Goal: Book appointment/travel/reservation

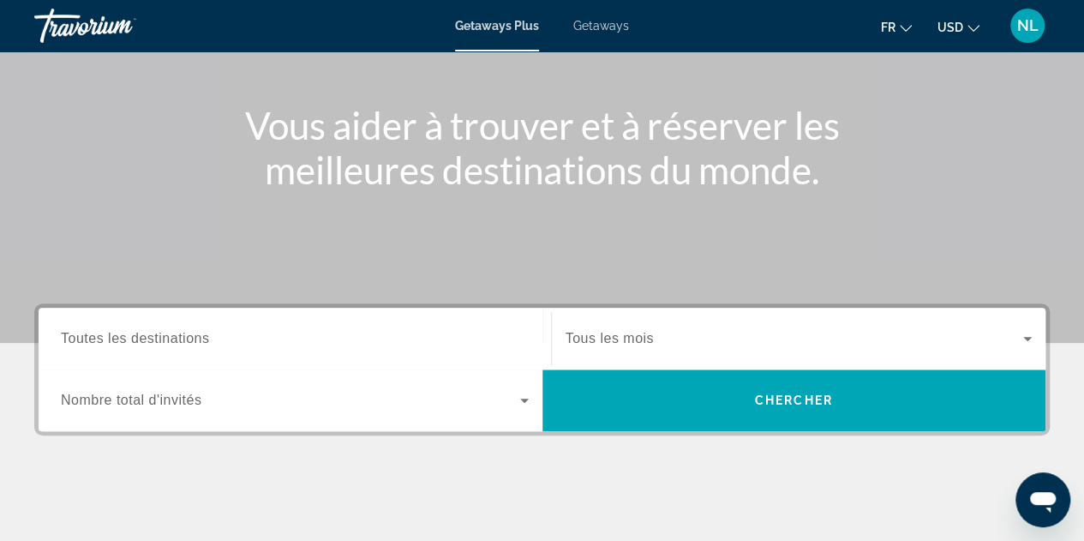
click at [452, 354] on div "Search widget" at bounding box center [295, 338] width 468 height 49
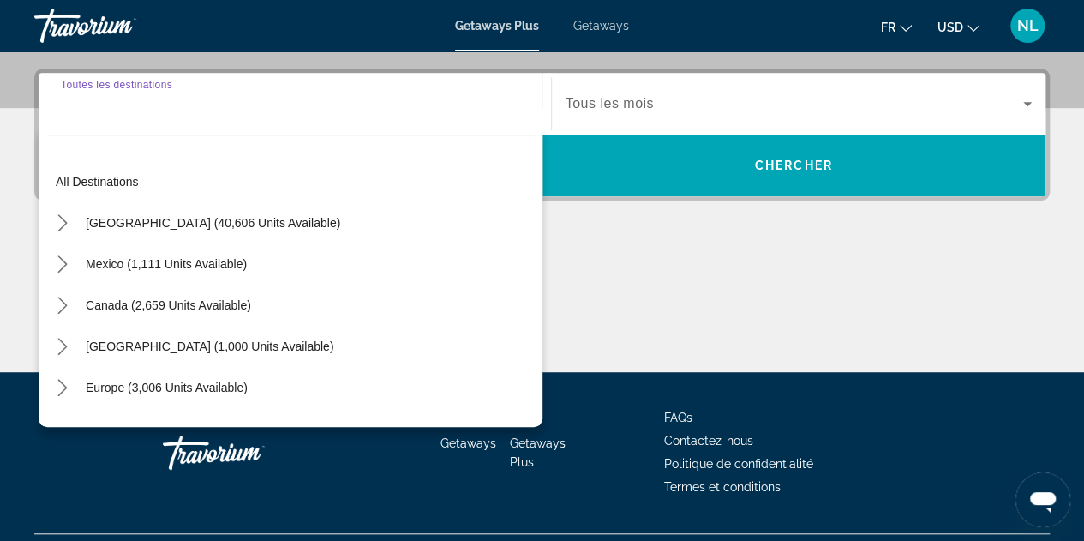
scroll to position [418, 0]
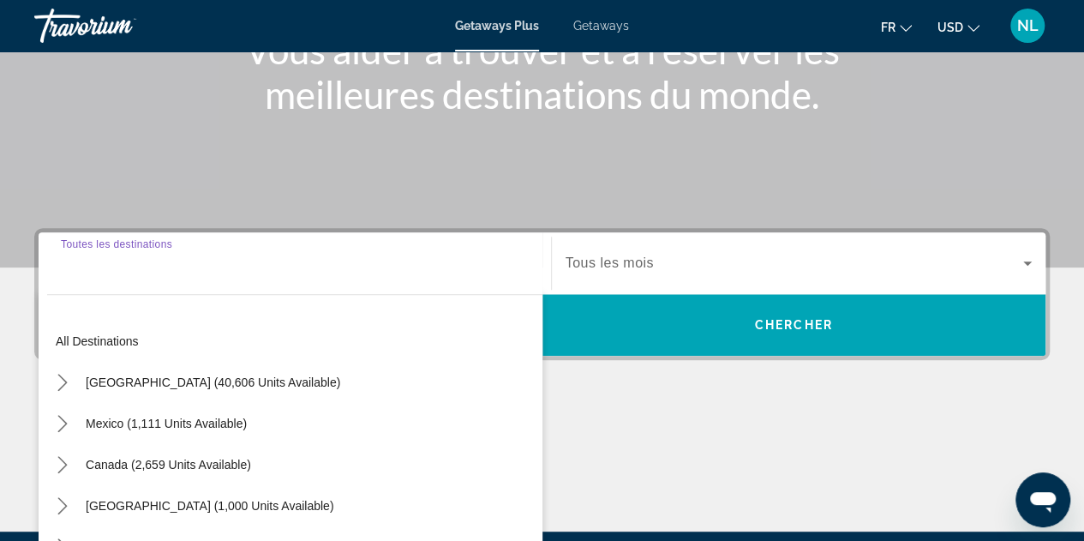
click at [230, 260] on input "Destination Toutes les destinations" at bounding box center [295, 264] width 468 height 21
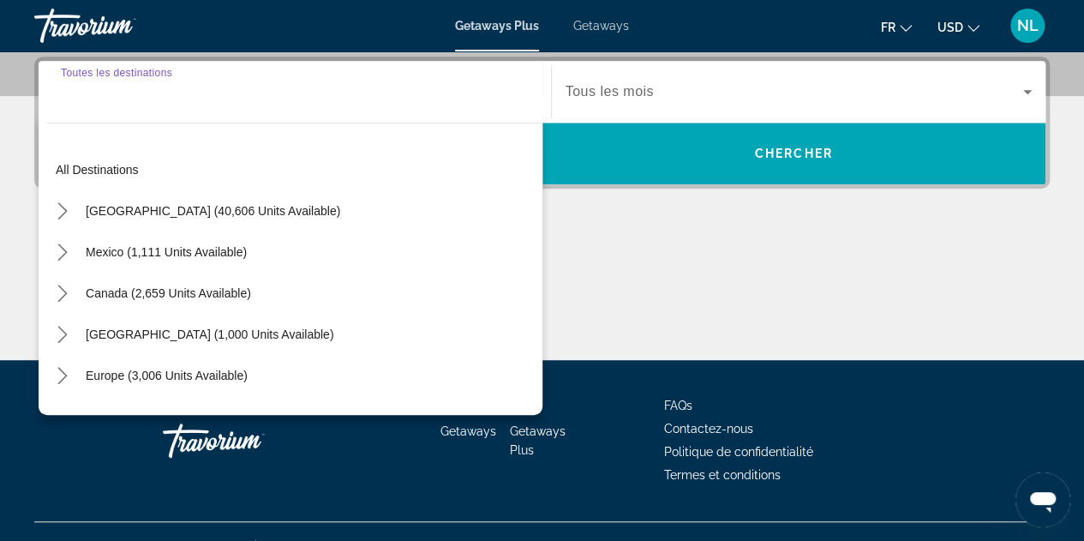
click at [165, 105] on div "Search widget" at bounding box center [295, 92] width 468 height 49
click at [173, 97] on input "Destination Toutes les destinations" at bounding box center [295, 92] width 468 height 21
click at [891, 278] on div "Main content" at bounding box center [541, 295] width 1015 height 129
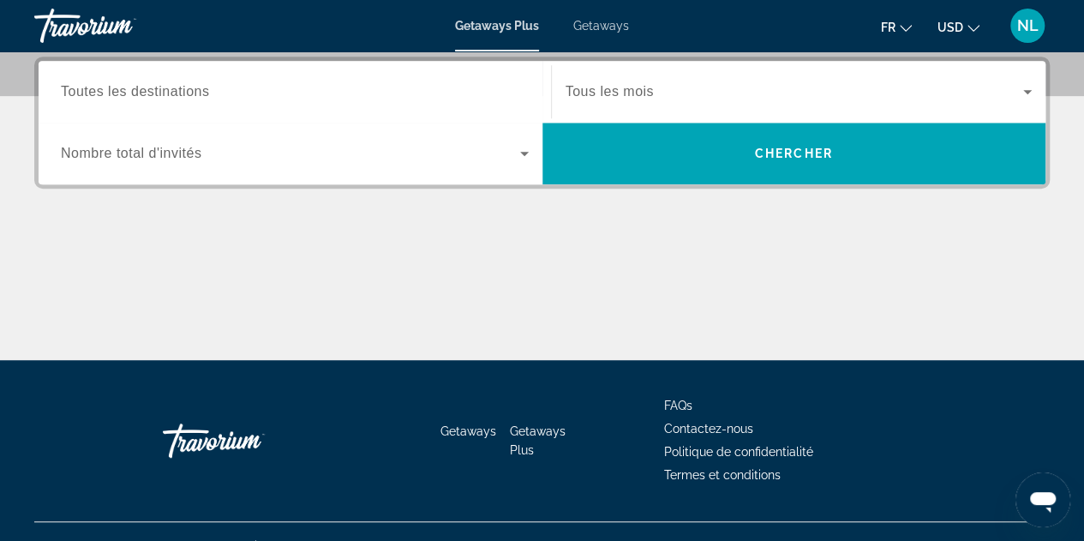
click at [511, 97] on input "Destination Toutes les destinations" at bounding box center [295, 92] width 468 height 21
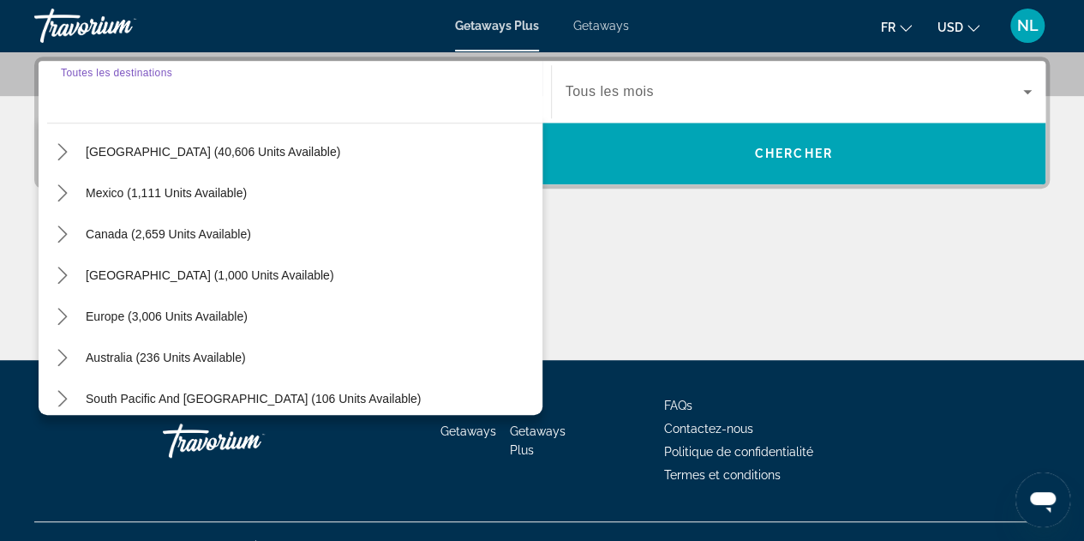
scroll to position [21, 0]
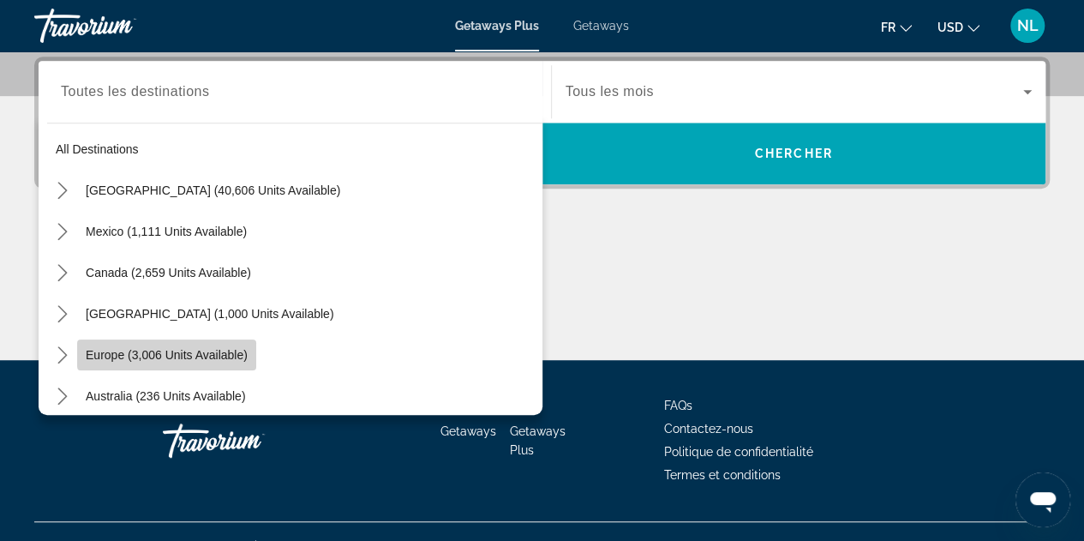
click at [212, 350] on span "Europe (3,006 units available)" at bounding box center [167, 355] width 162 height 14
type input "**********"
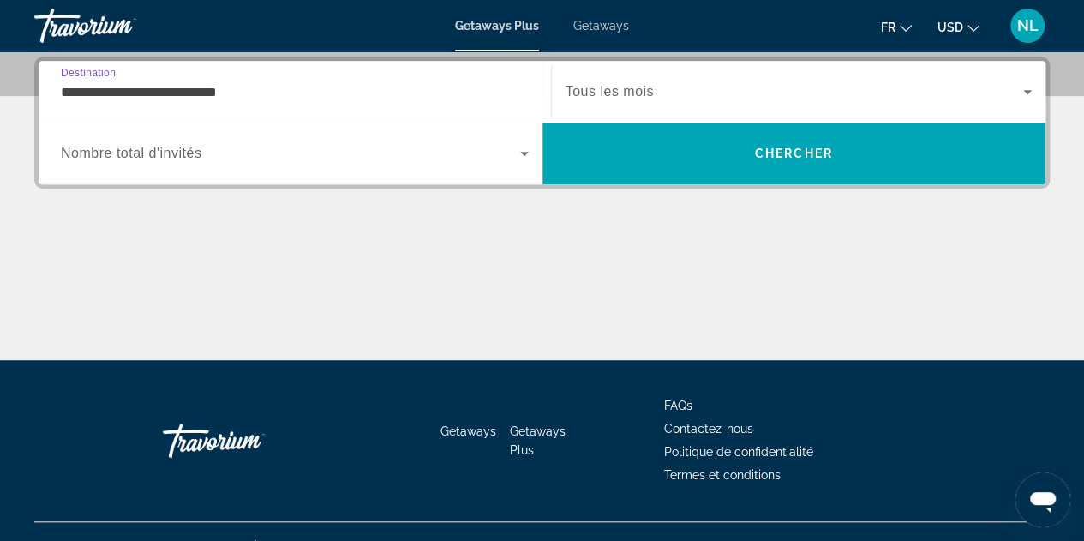
click at [672, 83] on span "Search widget" at bounding box center [795, 91] width 458 height 21
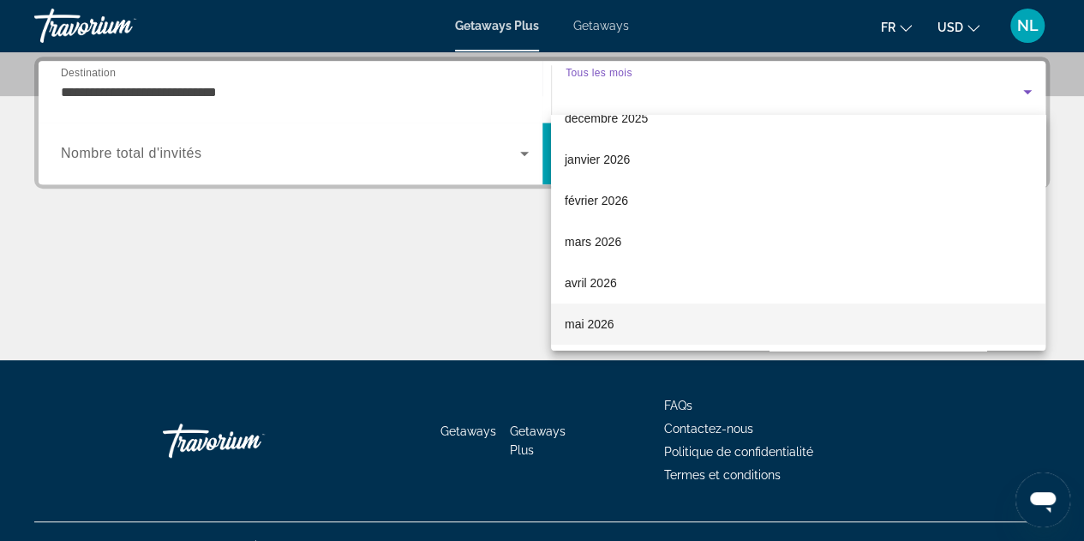
scroll to position [171, 0]
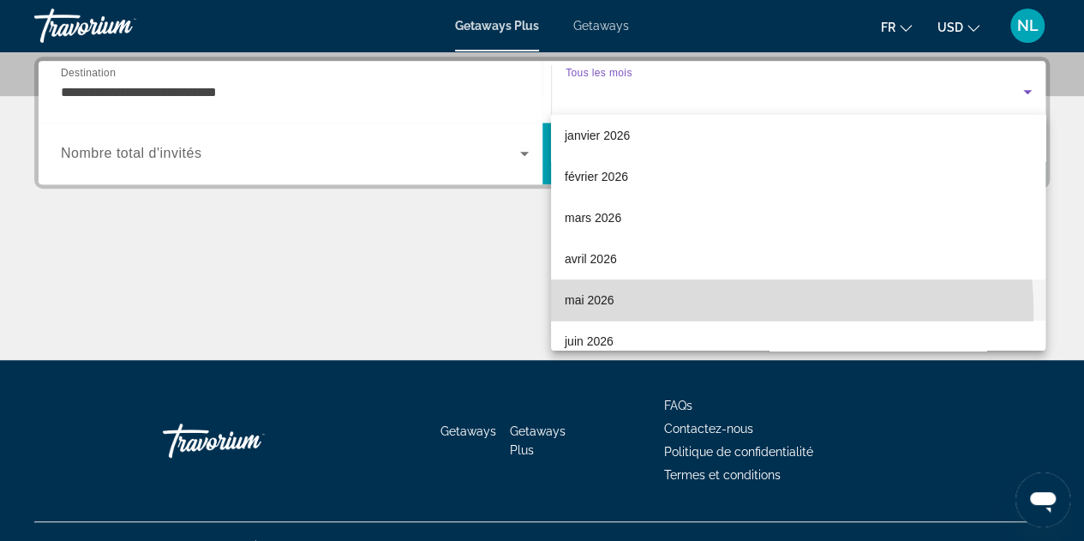
click at [705, 311] on mat-option "mai 2026" at bounding box center [798, 299] width 494 height 41
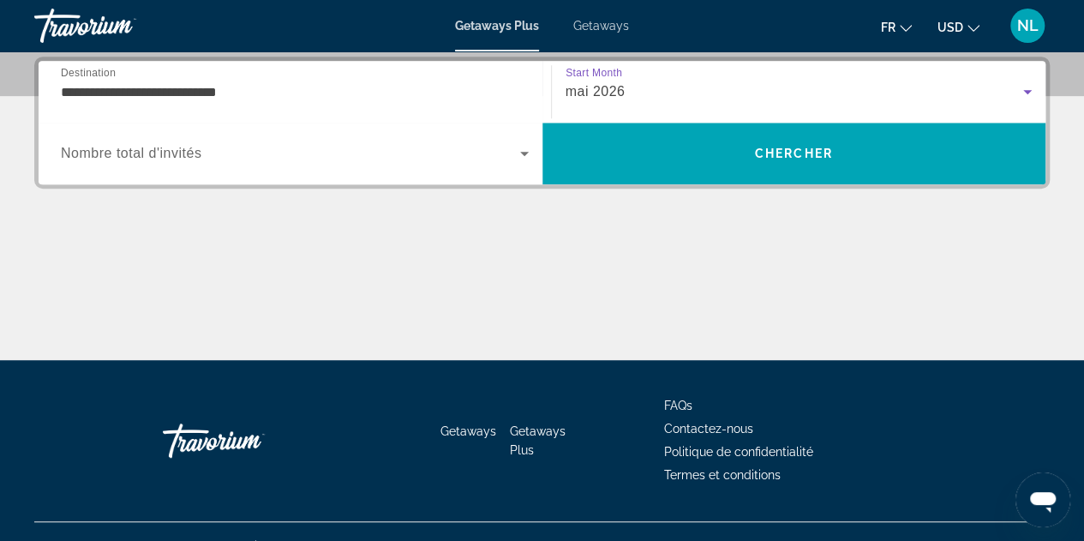
click at [363, 165] on div "Search widget" at bounding box center [295, 153] width 468 height 48
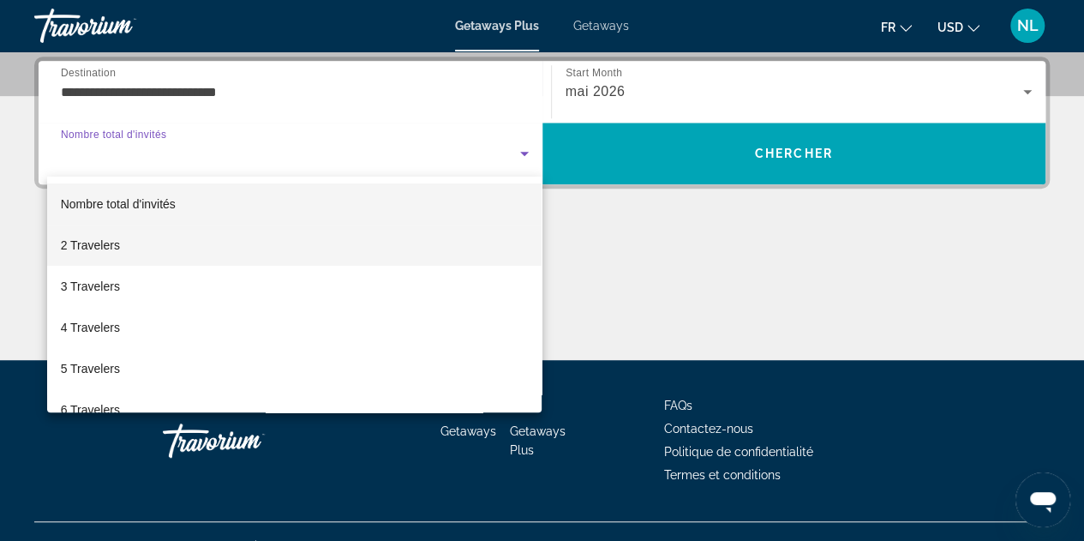
click at [374, 254] on mat-option "2 Travelers" at bounding box center [294, 244] width 495 height 41
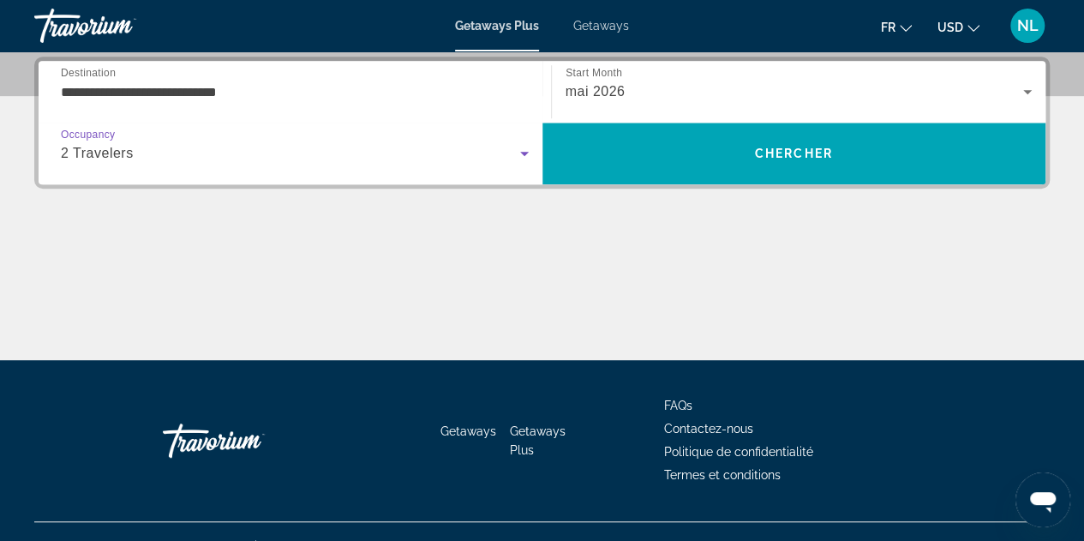
click at [507, 159] on div "2 Travelers" at bounding box center [290, 153] width 459 height 21
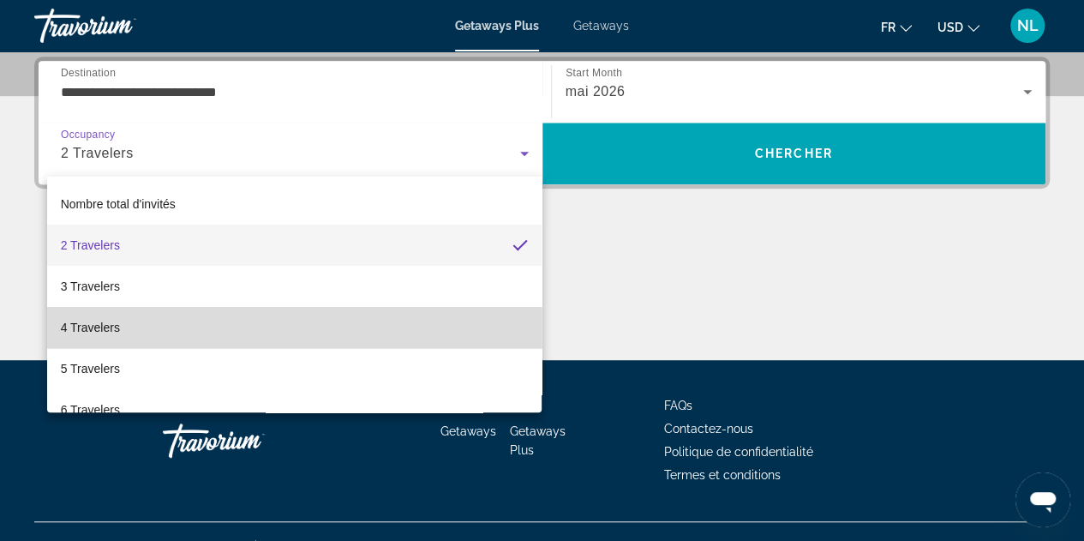
click at [369, 308] on mat-option "4 Travelers" at bounding box center [294, 327] width 495 height 41
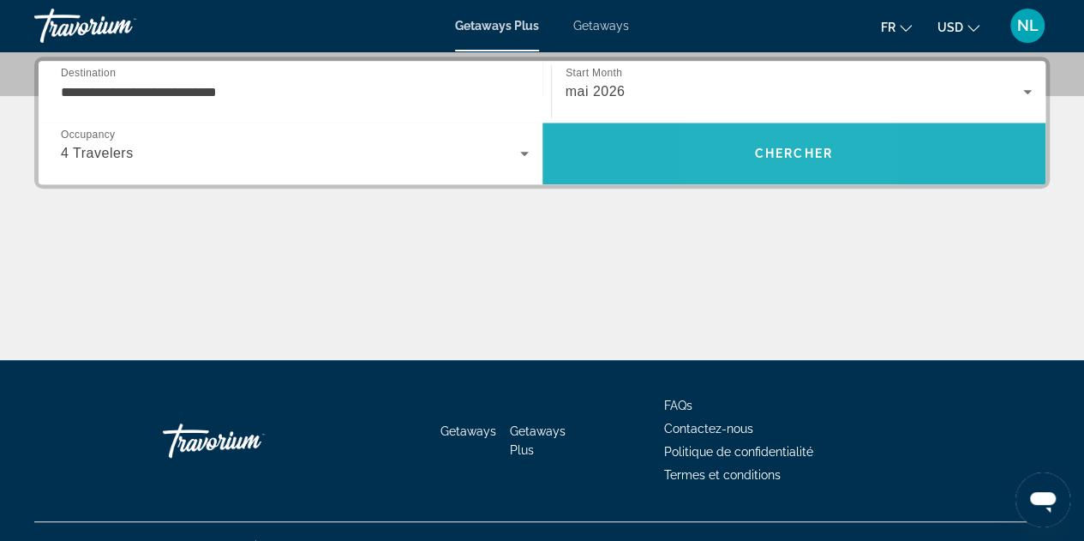
click at [756, 177] on span "Search" at bounding box center [794, 154] width 504 height 62
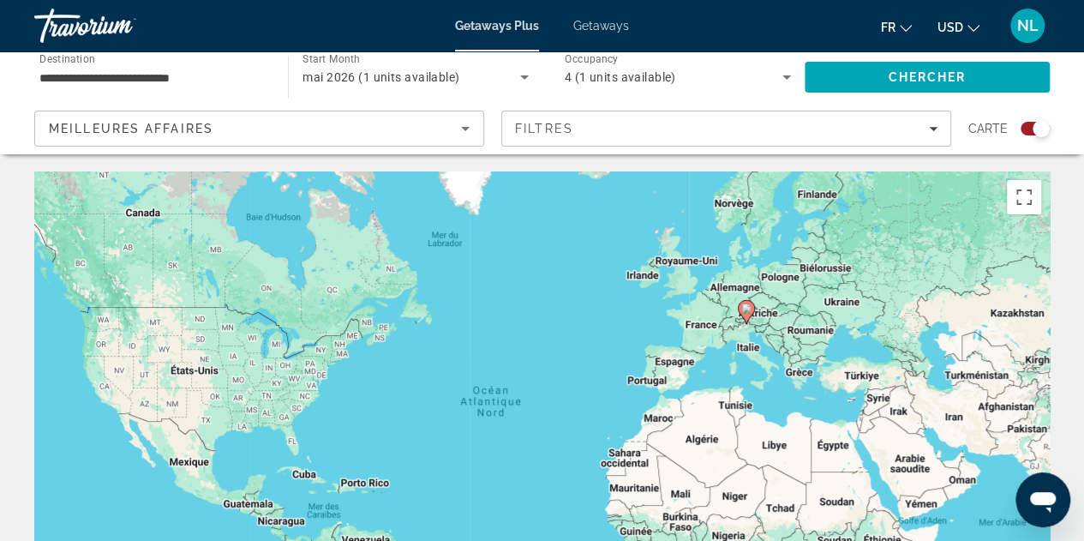
click at [713, 328] on div "Pour activer le glissement avec le clavier, appuyez sur Alt+Entrée. Une fois ce…" at bounding box center [541, 428] width 1015 height 514
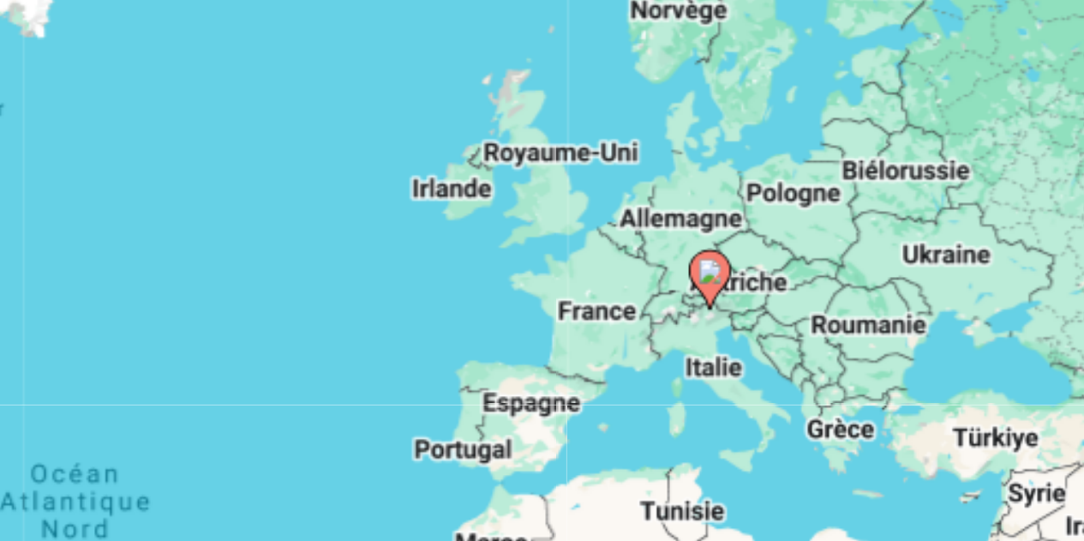
click at [697, 324] on div "Pour activer le glissement avec le clavier, appuyez sur Alt+Entrée. Une fois ce…" at bounding box center [541, 428] width 1015 height 514
click at [740, 326] on image "Main content" at bounding box center [739, 327] width 10 height 10
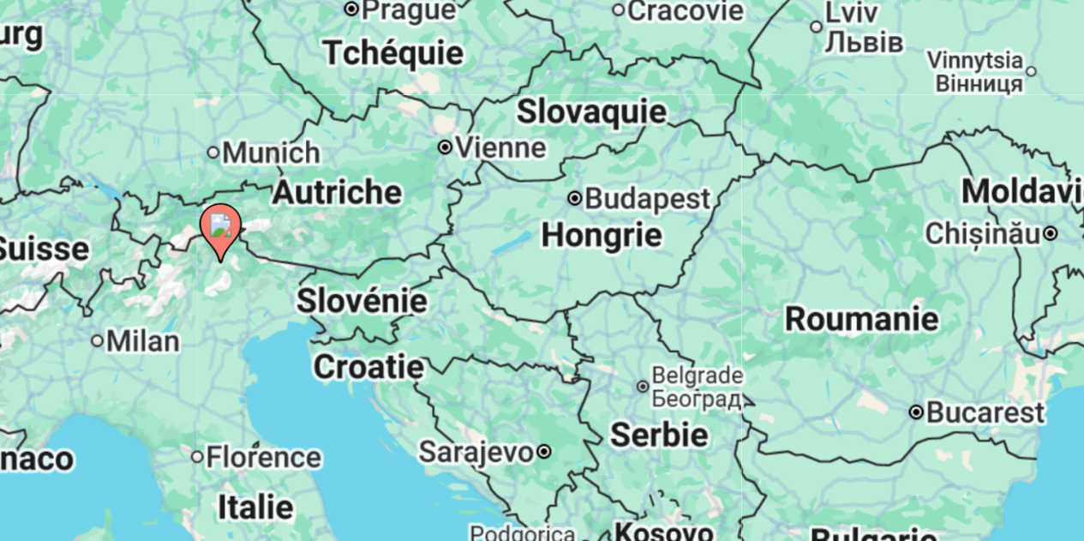
click at [542, 407] on image "Main content" at bounding box center [542, 412] width 10 height 10
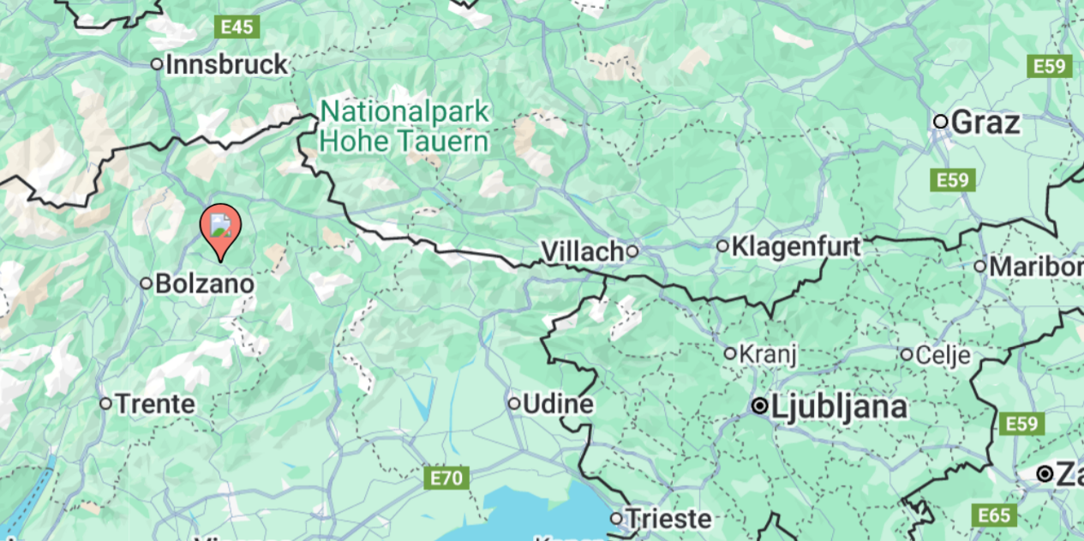
click at [542, 407] on image "Main content" at bounding box center [542, 412] width 10 height 10
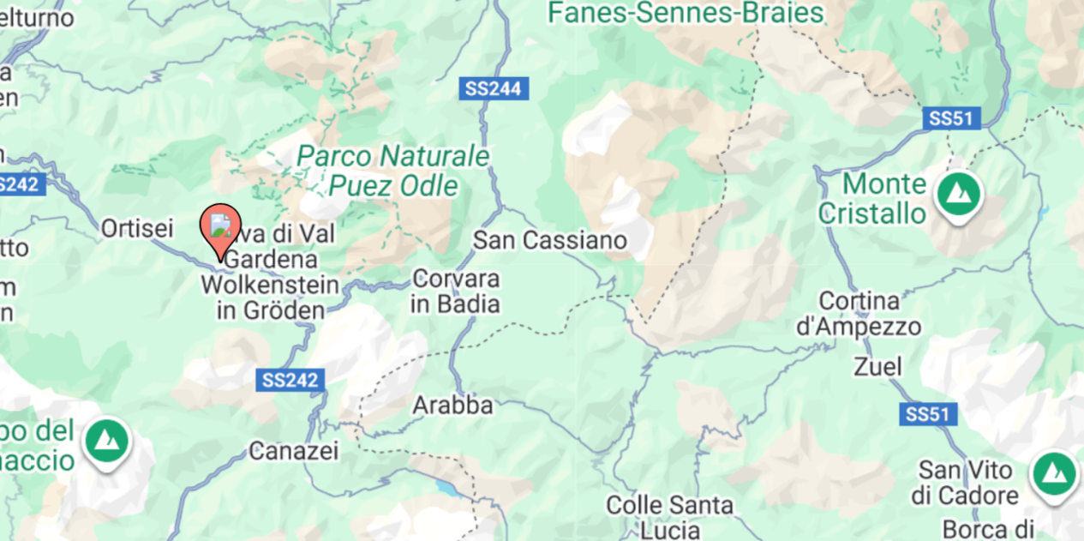
click at [542, 410] on image "Main content" at bounding box center [542, 412] width 10 height 10
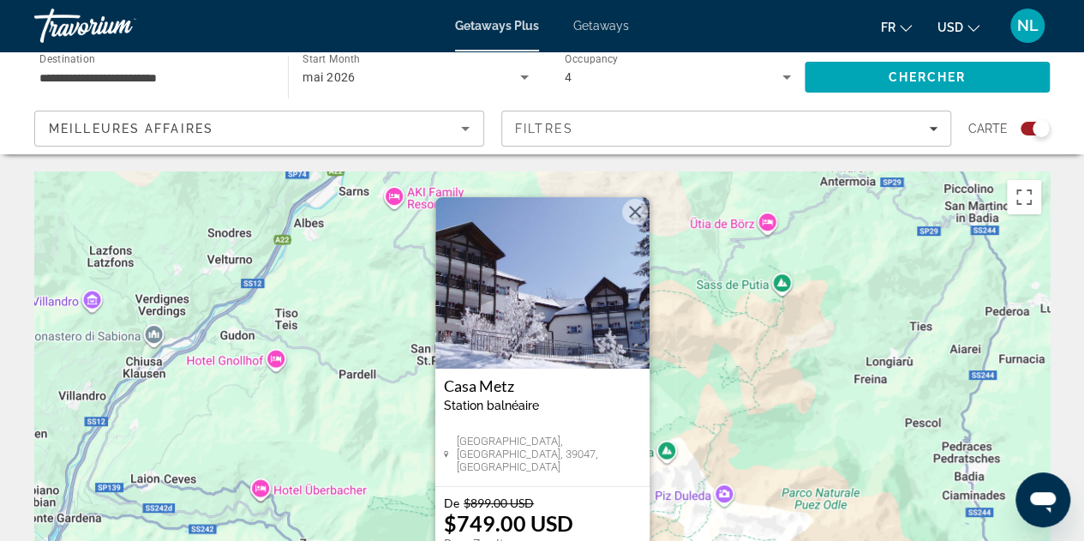
click at [187, 68] on input "**********" at bounding box center [152, 78] width 226 height 21
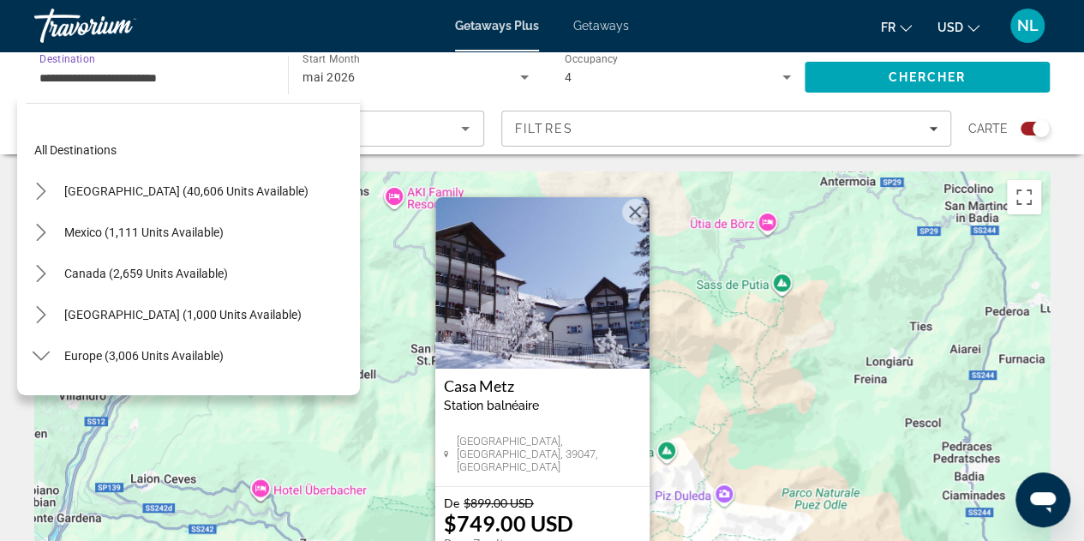
scroll to position [513, 0]
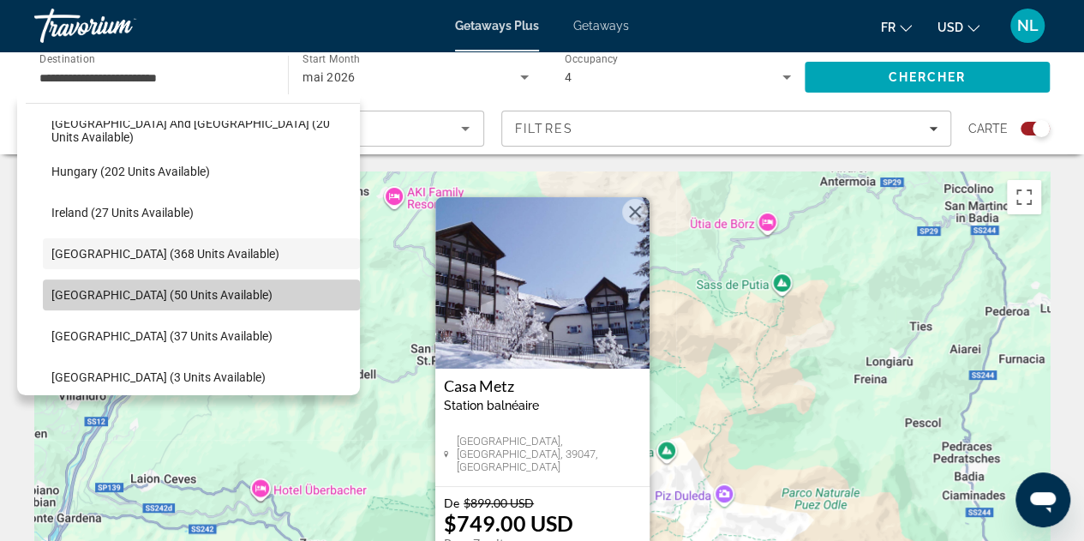
click at [242, 282] on span "Select destination: Portugal (50 units available)" at bounding box center [201, 294] width 317 height 41
type input "**********"
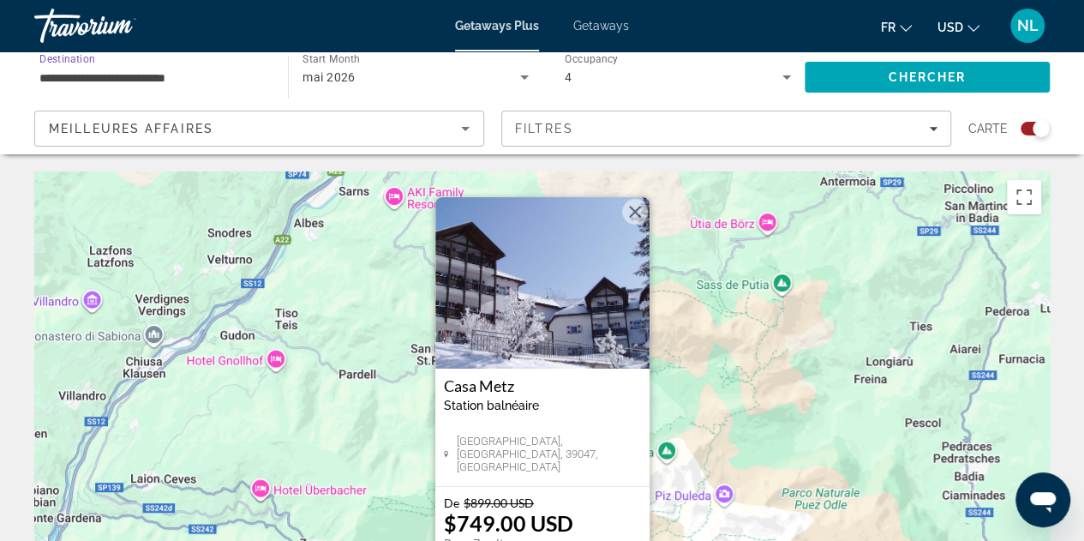
click at [635, 206] on button "Fermer" at bounding box center [635, 212] width 26 height 26
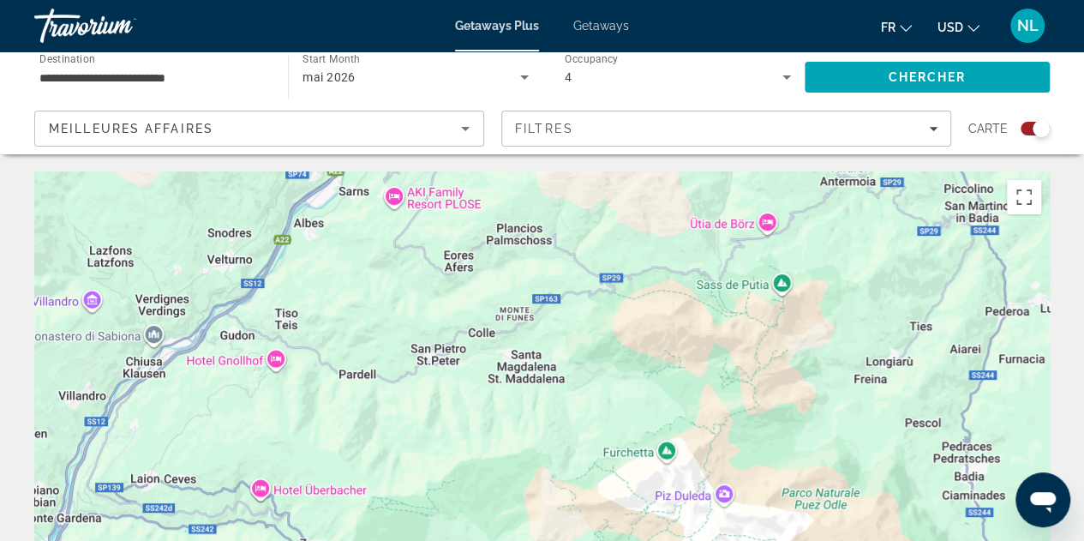
click at [196, 114] on div "Meilleures affaires" at bounding box center [259, 135] width 421 height 48
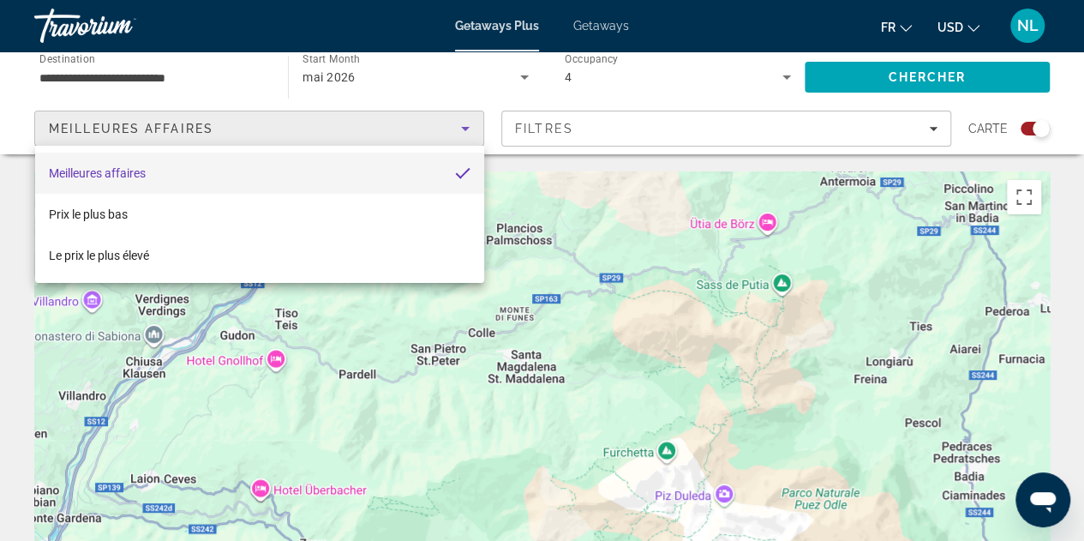
click at [917, 78] on div at bounding box center [542, 270] width 1084 height 541
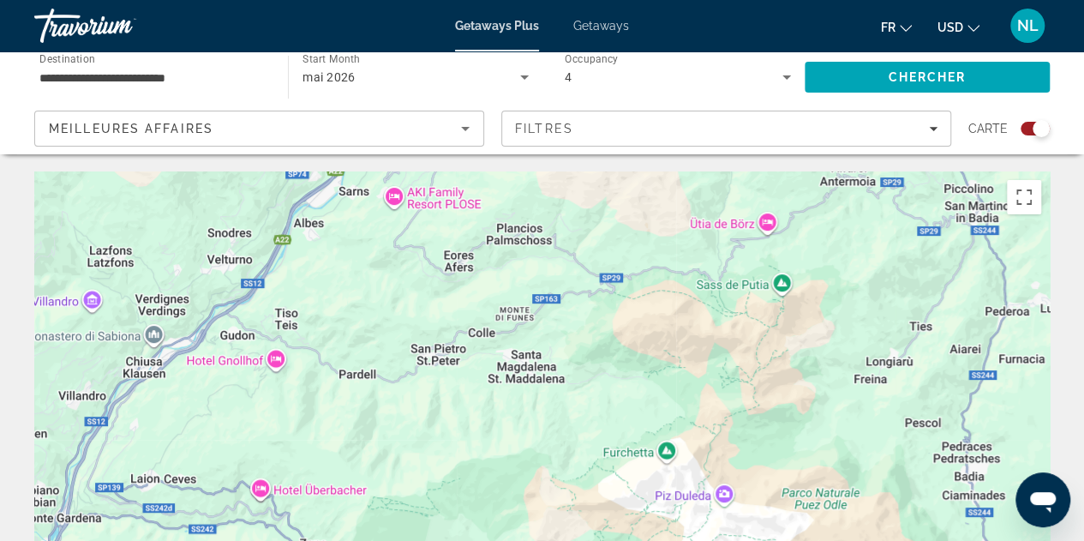
click at [917, 78] on span "Chercher" at bounding box center [927, 77] width 78 height 14
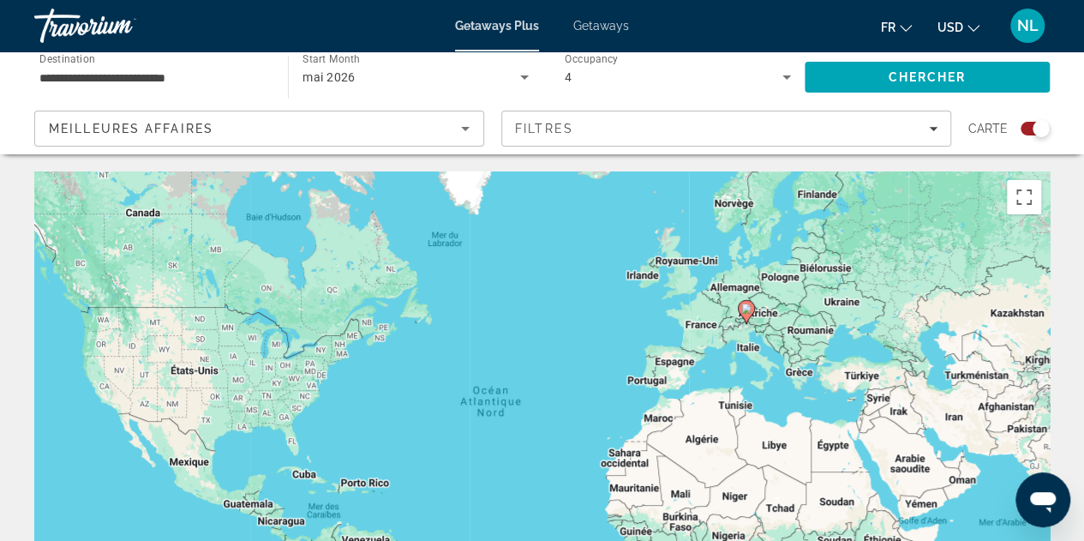
click at [448, 64] on div "mai 2026" at bounding box center [414, 77] width 225 height 48
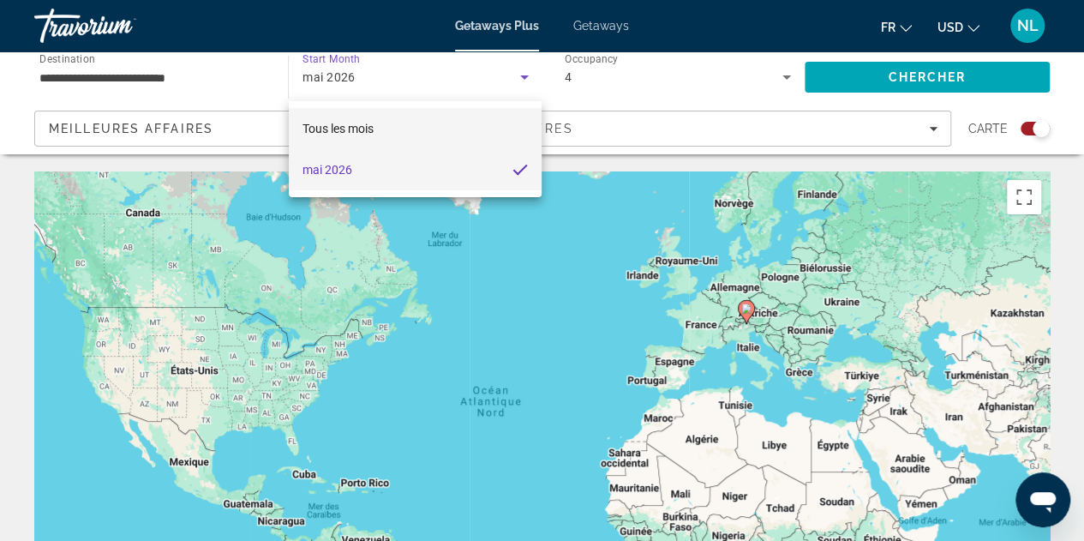
click at [446, 131] on mat-option "Tous les mois" at bounding box center [416, 128] width 254 height 41
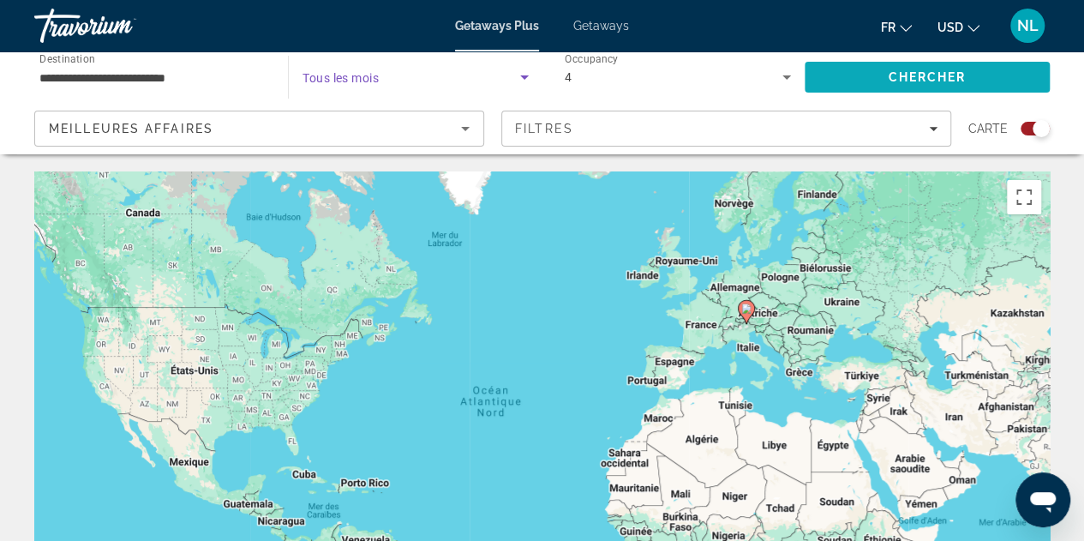
click at [897, 71] on span "Chercher" at bounding box center [927, 77] width 78 height 14
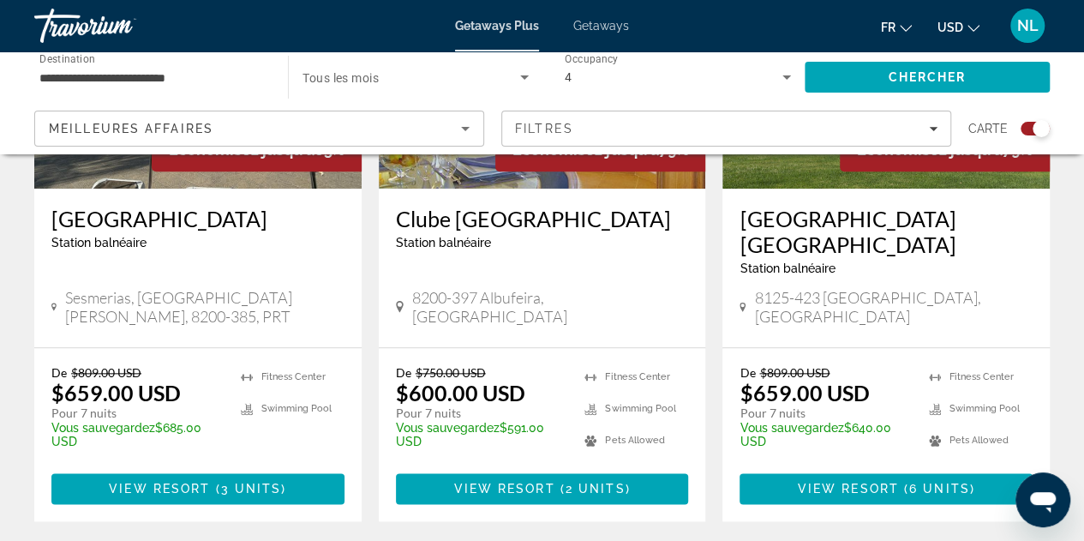
scroll to position [685, 0]
